Goal: Find specific page/section: Find specific page/section

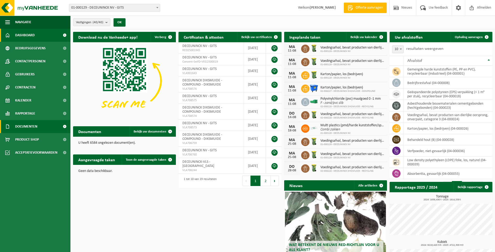
click at [20, 127] on span "Documenten" at bounding box center [26, 126] width 22 height 13
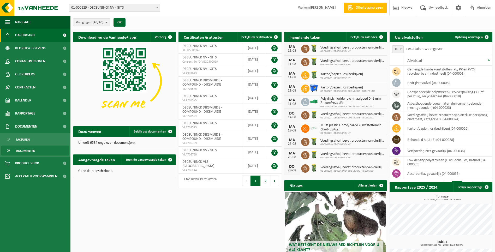
click at [20, 149] on span "Documenten" at bounding box center [25, 151] width 19 height 10
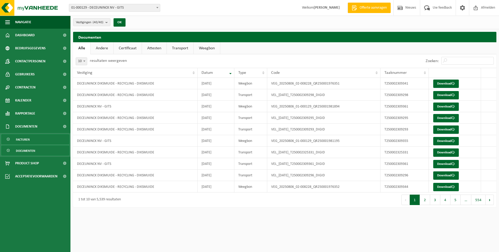
click at [27, 140] on span "Facturen" at bounding box center [23, 140] width 14 height 10
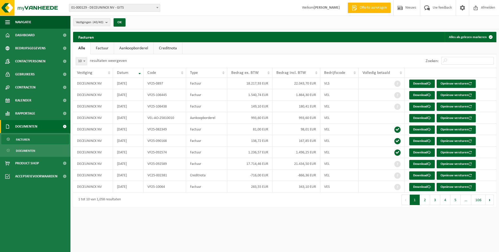
click at [127, 46] on link "Aankoopborderel" at bounding box center [133, 48] width 39 height 12
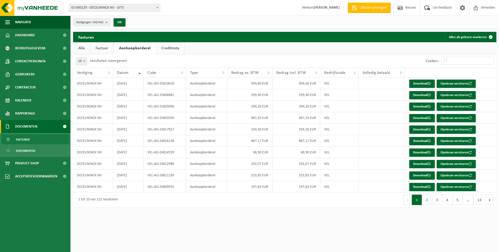
click at [161, 46] on link "Creditnota" at bounding box center [170, 48] width 28 height 12
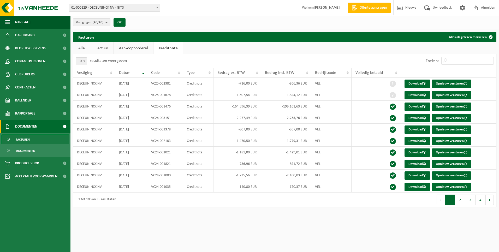
click at [97, 48] on link "Factuur" at bounding box center [101, 48] width 23 height 12
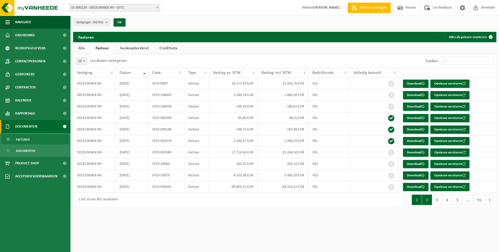
click at [428, 204] on button "2" at bounding box center [427, 200] width 10 height 10
click at [434, 202] on button "3" at bounding box center [437, 200] width 10 height 10
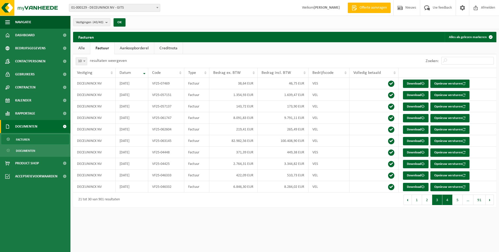
click at [445, 199] on button "4" at bounding box center [447, 200] width 10 height 10
click at [130, 48] on link "Aankoopborderel" at bounding box center [133, 48] width 39 height 12
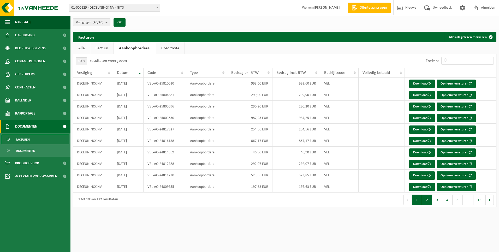
click at [423, 201] on button "2" at bounding box center [427, 200] width 10 height 10
click at [436, 201] on button "3" at bounding box center [437, 200] width 10 height 10
click at [413, 199] on button "1" at bounding box center [416, 200] width 10 height 10
